Goal: Check status

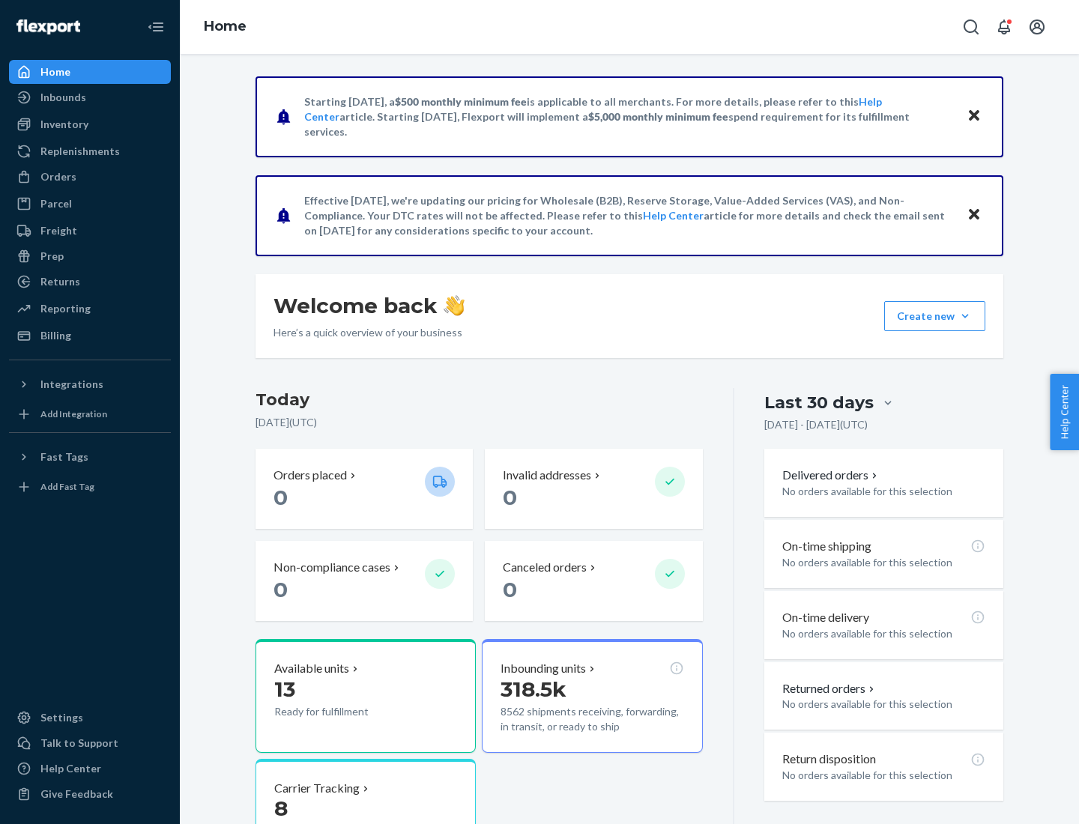
click at [965, 316] on button "Create new Create new inbound Create new order Create new product" at bounding box center [934, 316] width 101 height 30
click at [62, 97] on div "Inbounds" at bounding box center [63, 97] width 46 height 15
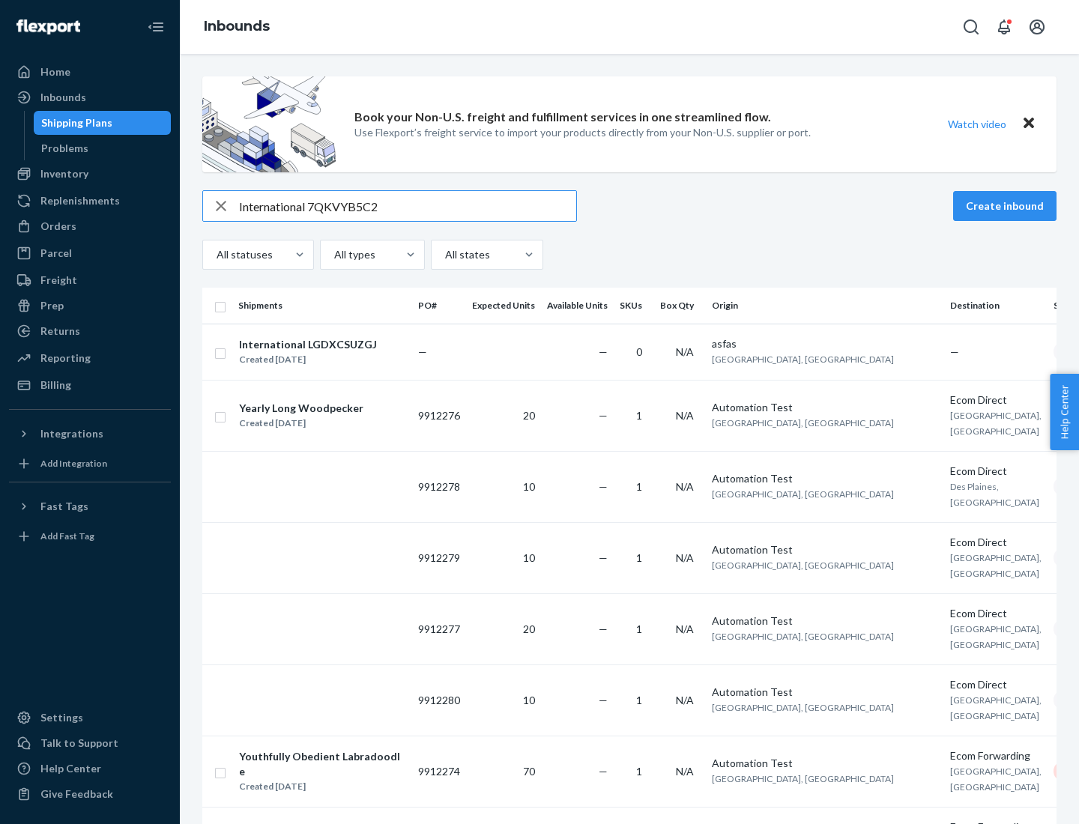
type input "International 7QKVYB5C29"
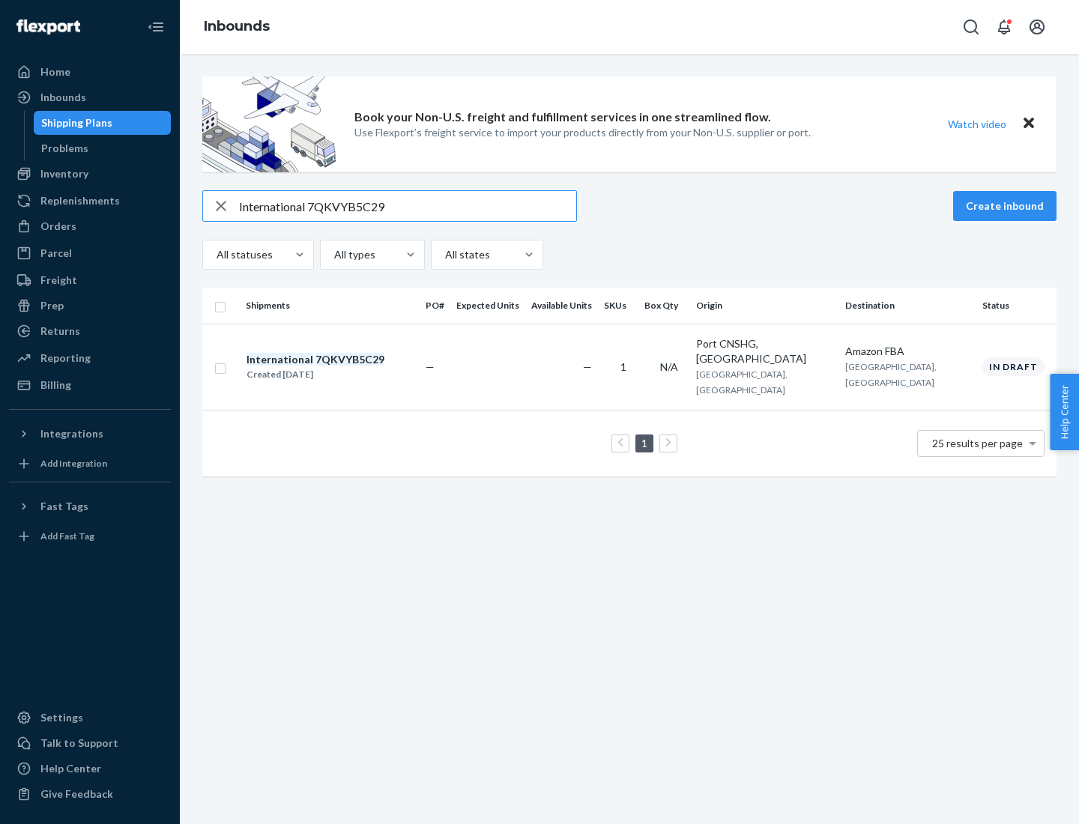
click at [341, 367] on div "Created [DATE]" at bounding box center [315, 374] width 138 height 15
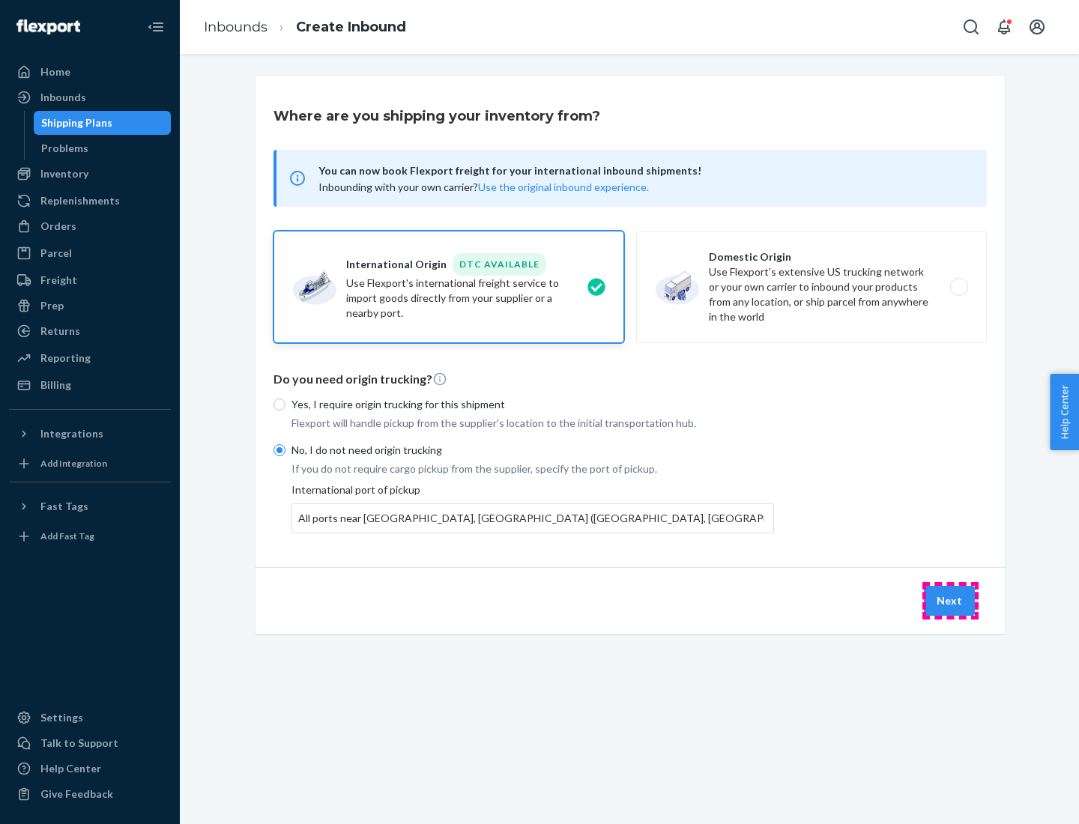
click at [950, 600] on button "Next" at bounding box center [949, 601] width 51 height 30
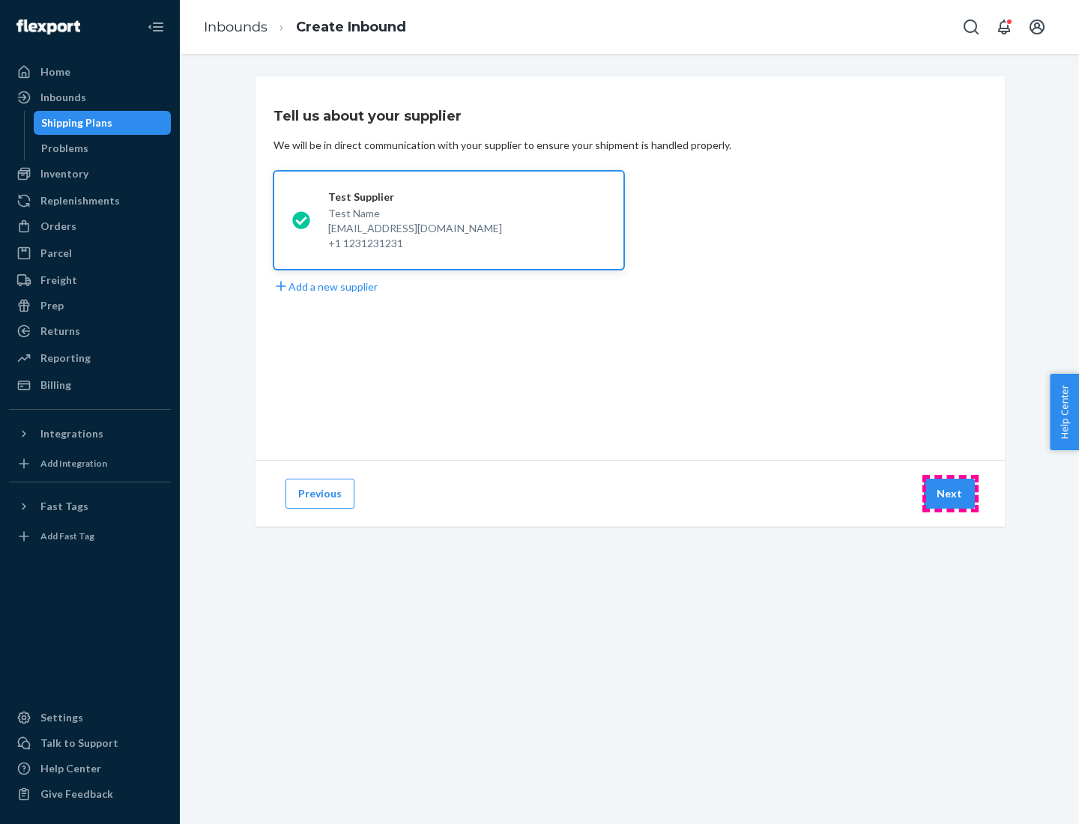
click at [950, 494] on button "Next" at bounding box center [949, 494] width 51 height 30
